Goal: Task Accomplishment & Management: Manage account settings

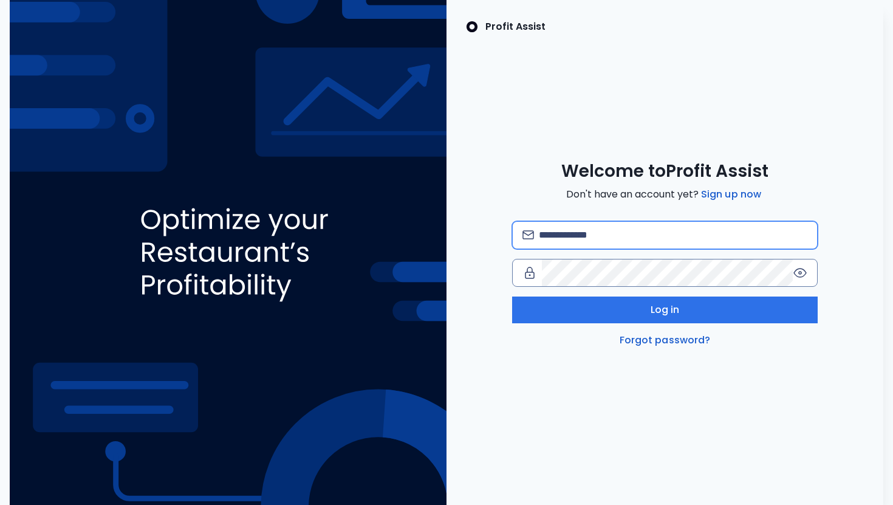
click at [628, 239] on input "email" at bounding box center [673, 235] width 269 height 27
type input "**********"
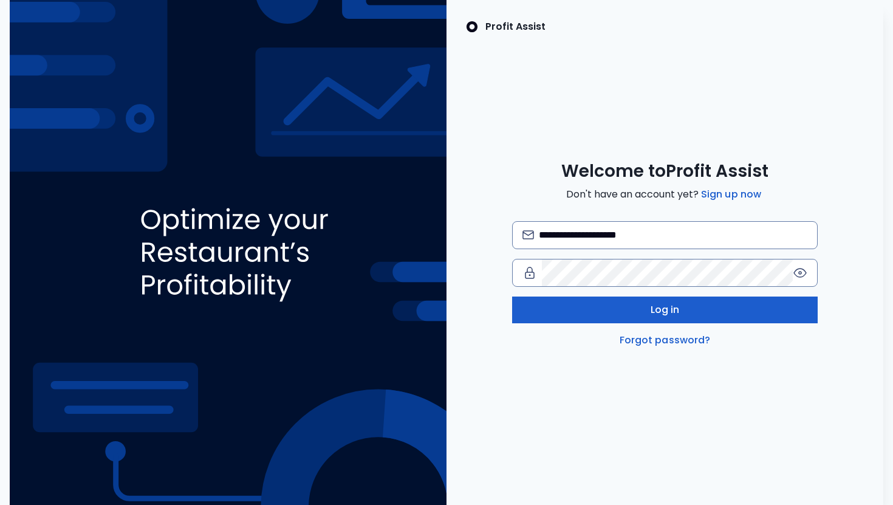
click at [700, 312] on button "Log in" at bounding box center [665, 310] width 306 height 27
